Goal: Navigation & Orientation: Find specific page/section

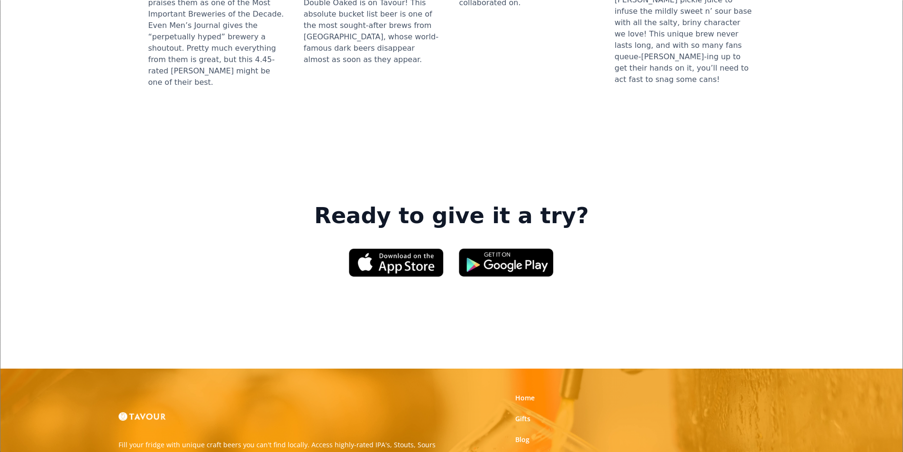
scroll to position [1434, 0]
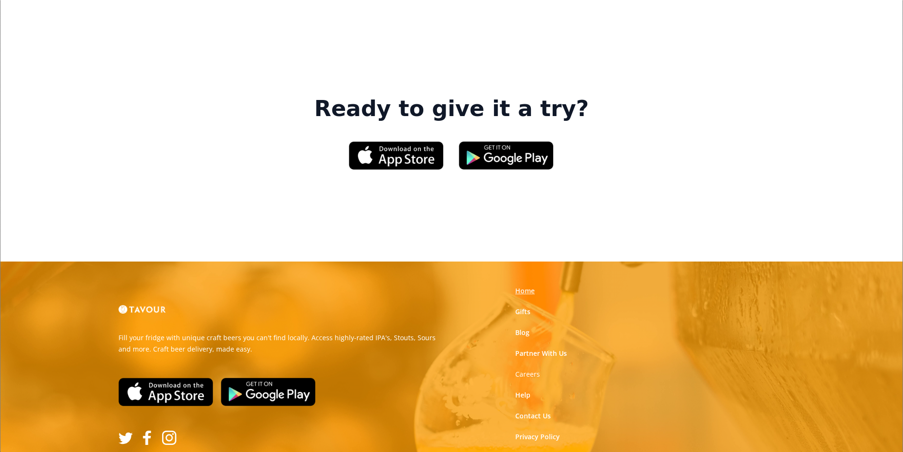
click at [529, 286] on link "Home" at bounding box center [524, 290] width 19 height 9
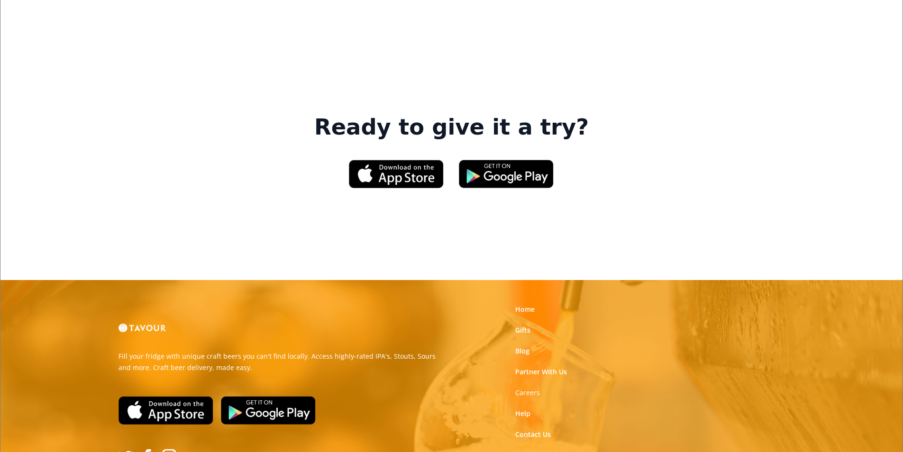
scroll to position [1434, 0]
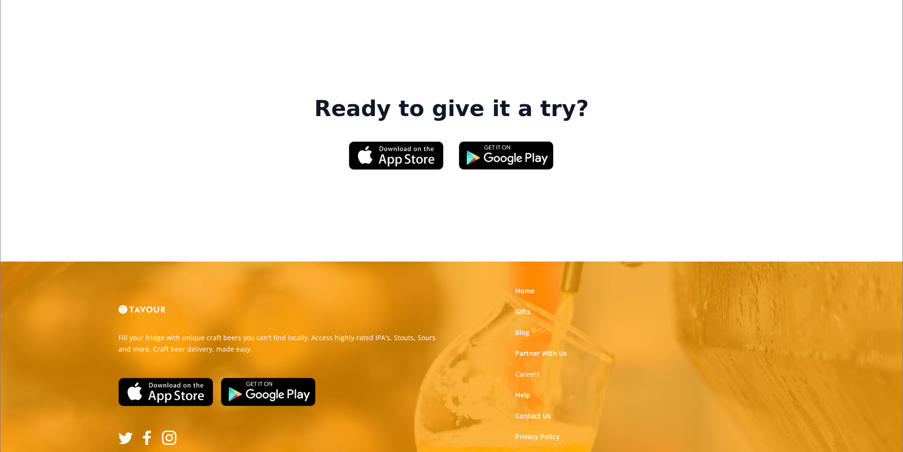
drag, startPoint x: 526, startPoint y: 266, endPoint x: 521, endPoint y: 269, distance: 5.8
click at [526, 390] on link "Help" at bounding box center [522, 394] width 15 height 9
click at [527, 390] on link "Help" at bounding box center [522, 394] width 15 height 9
